Goal: Information Seeking & Learning: Learn about a topic

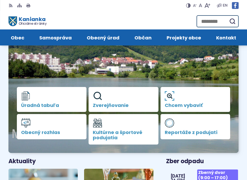
scroll to position [53, 0]
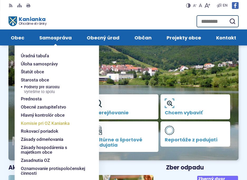
click at [54, 124] on span "Komisie pri OZ Kanianka" at bounding box center [45, 124] width 49 height 8
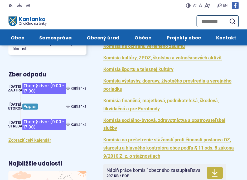
scroll to position [211, 0]
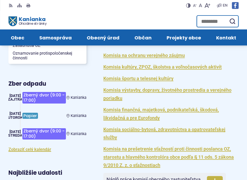
click at [209, 16] on input "Hľadať:" at bounding box center [217, 21] width 42 height 12
type input "**********"
click at [227, 17] on button "Odoslať vyhľadávací formulár" at bounding box center [231, 21] width 9 height 9
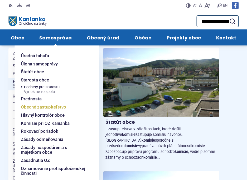
click at [23, 108] on span "Obecné zastupiteľstvo" at bounding box center [43, 107] width 45 height 8
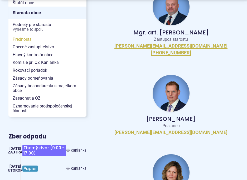
scroll to position [158, 0]
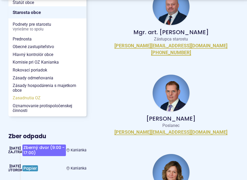
click at [24, 97] on span "Zasadnutia OZ" at bounding box center [48, 98] width 70 height 8
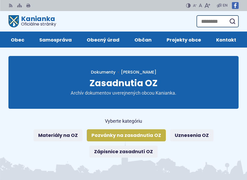
click at [130, 136] on link "Pozvánky na zasadnutia OZ" at bounding box center [126, 136] width 79 height 12
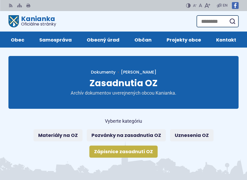
click at [123, 149] on link "Zápisnice zasadnutí OZ" at bounding box center [123, 152] width 68 height 12
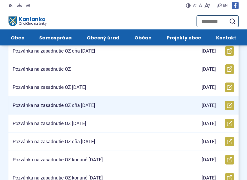
scroll to position [79, 0]
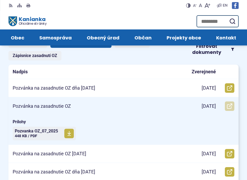
click at [230, 105] on icon at bounding box center [229, 106] width 5 height 5
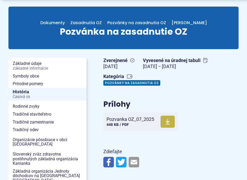
scroll to position [53, 0]
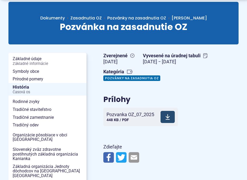
click at [166, 117] on use at bounding box center [167, 118] width 4 height 6
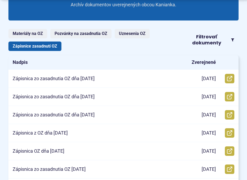
scroll to position [105, 0]
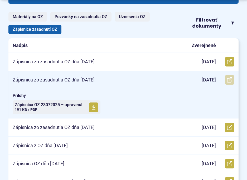
click at [228, 80] on icon at bounding box center [229, 79] width 5 height 5
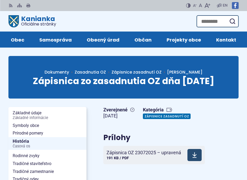
click at [198, 152] on span at bounding box center [194, 155] width 14 height 12
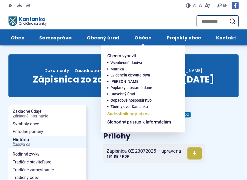
click at [133, 117] on span "Sadzobník poplatkov" at bounding box center [128, 114] width 42 height 8
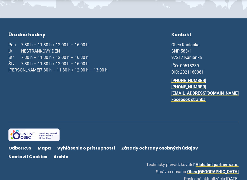
scroll to position [478, 0]
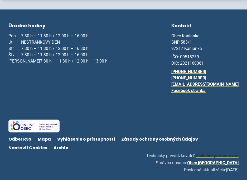
click at [228, 154] on link "Alphabet partner s.r.o." at bounding box center [216, 156] width 43 height 5
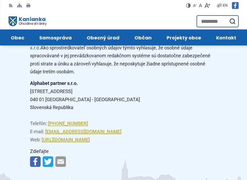
scroll to position [768, 0]
